Goal: Information Seeking & Learning: Learn about a topic

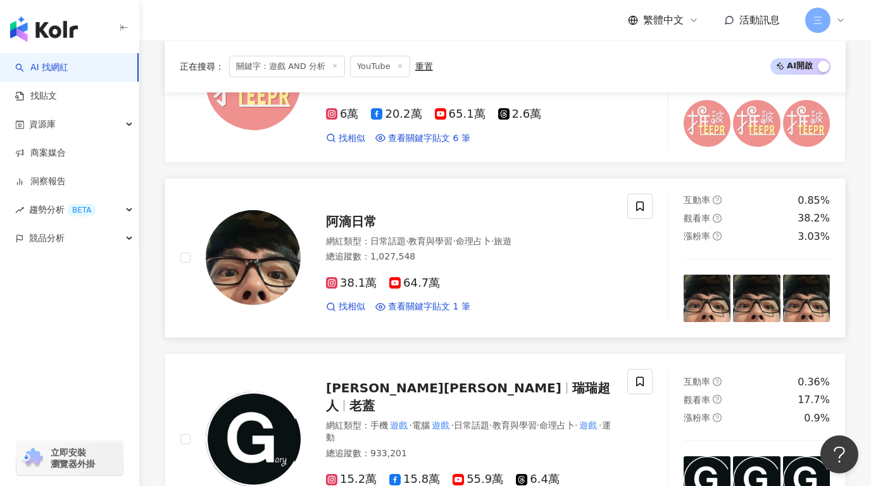
scroll to position [1379, 0]
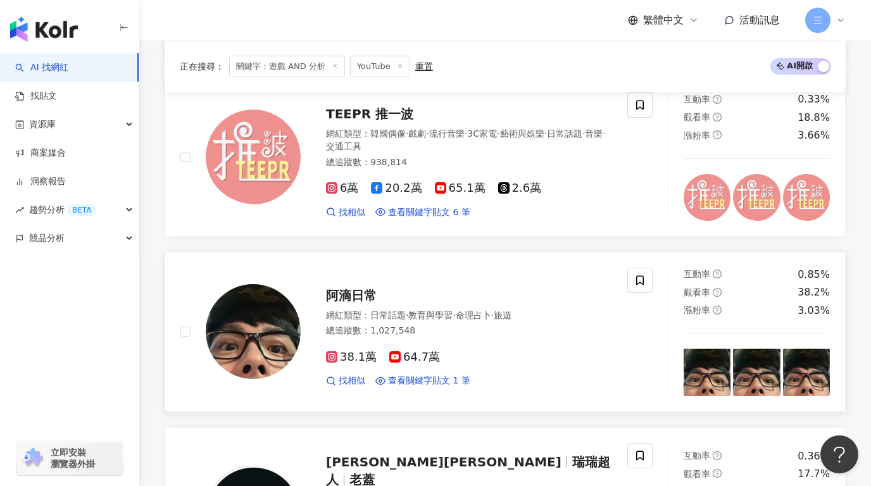
click at [356, 288] on span "阿滴日常" at bounding box center [351, 295] width 51 height 15
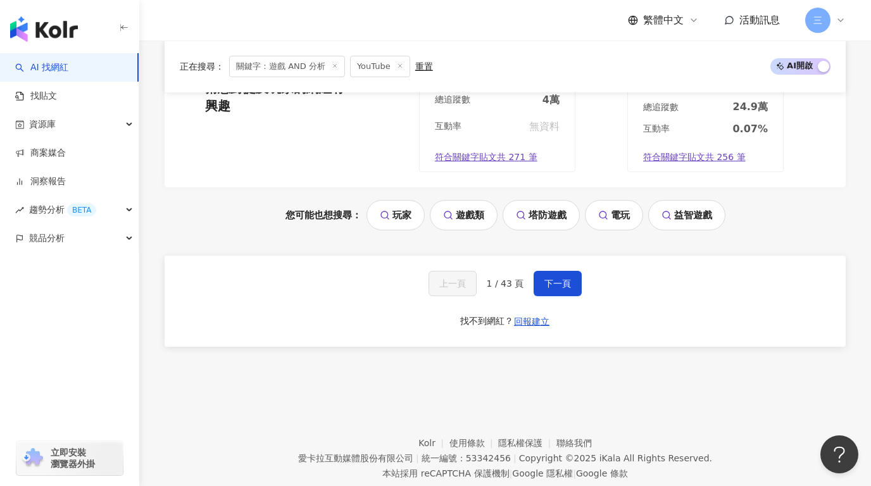
scroll to position [2695, 0]
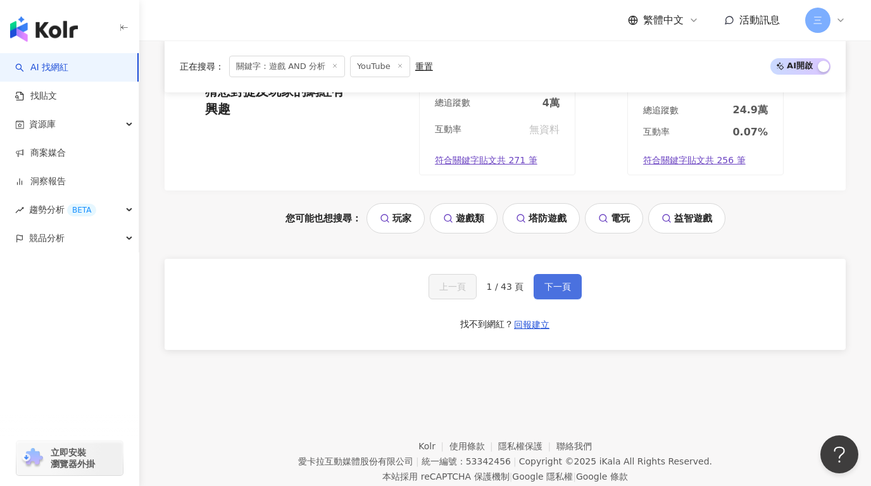
click at [556, 274] on button "下一頁" at bounding box center [557, 286] width 48 height 25
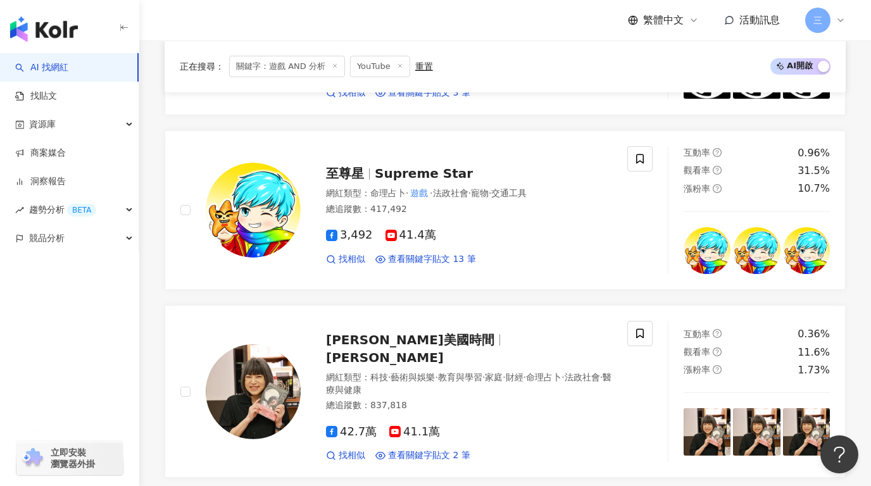
scroll to position [1102, 0]
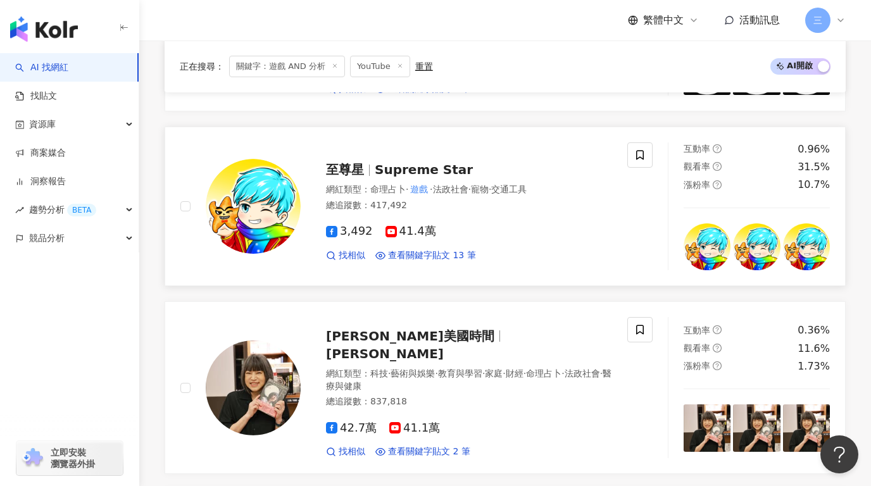
click at [382, 170] on span "Supreme Star" at bounding box center [424, 169] width 98 height 15
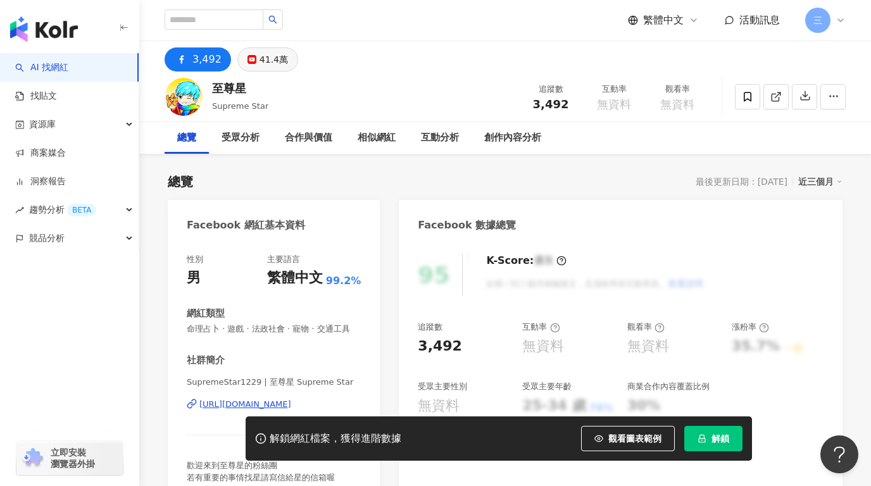
click at [259, 65] on div "41.4萬" at bounding box center [273, 60] width 28 height 18
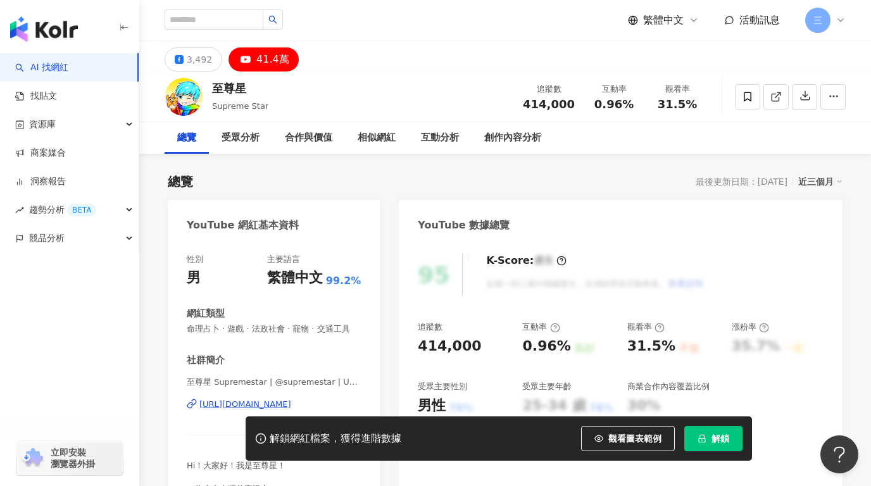
click at [243, 410] on div "[URL][DOMAIN_NAME]" at bounding box center [245, 404] width 92 height 11
